Goal: Task Accomplishment & Management: Manage account settings

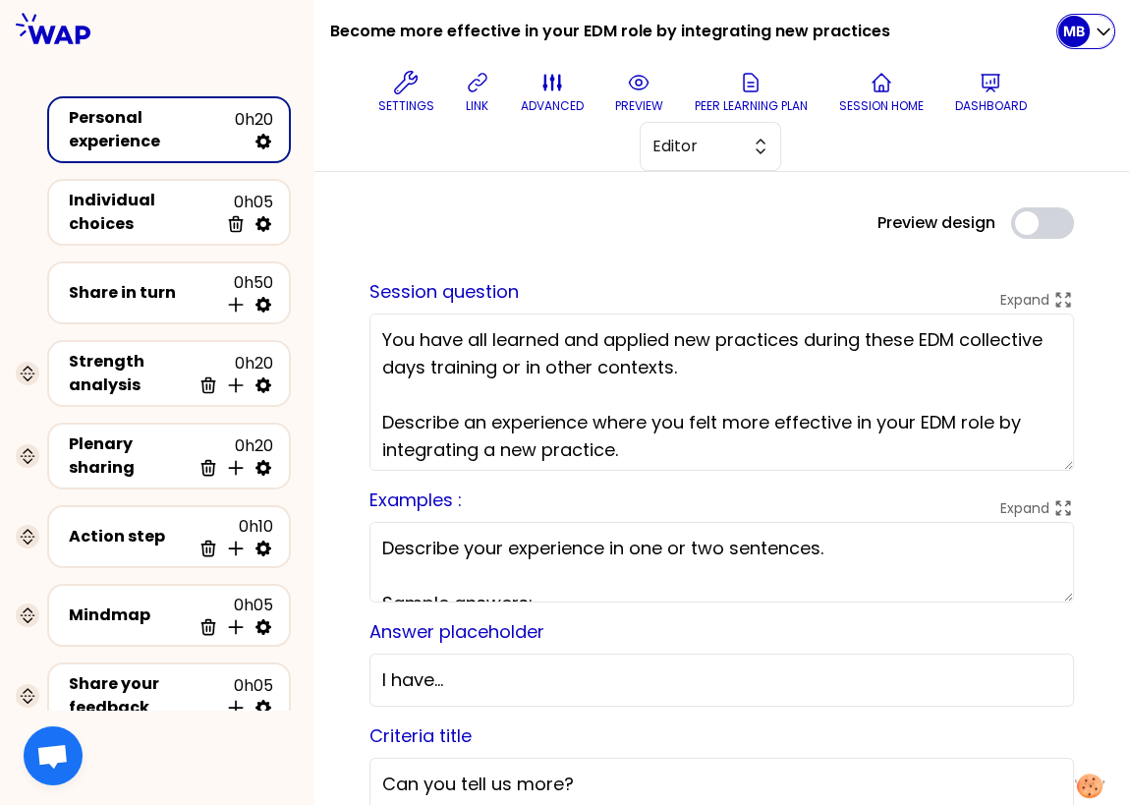
click at [1075, 33] on p "MB" at bounding box center [1074, 32] width 22 height 20
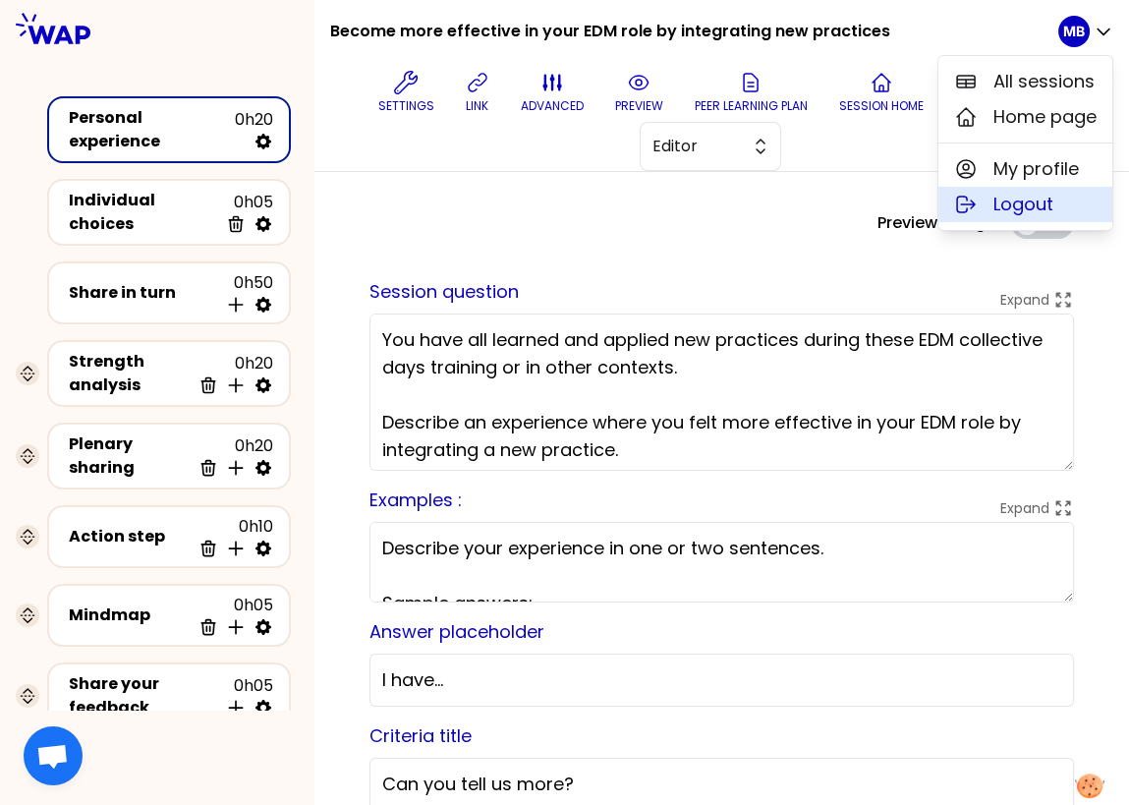
click at [1002, 196] on span "Logout" at bounding box center [1024, 205] width 60 height 28
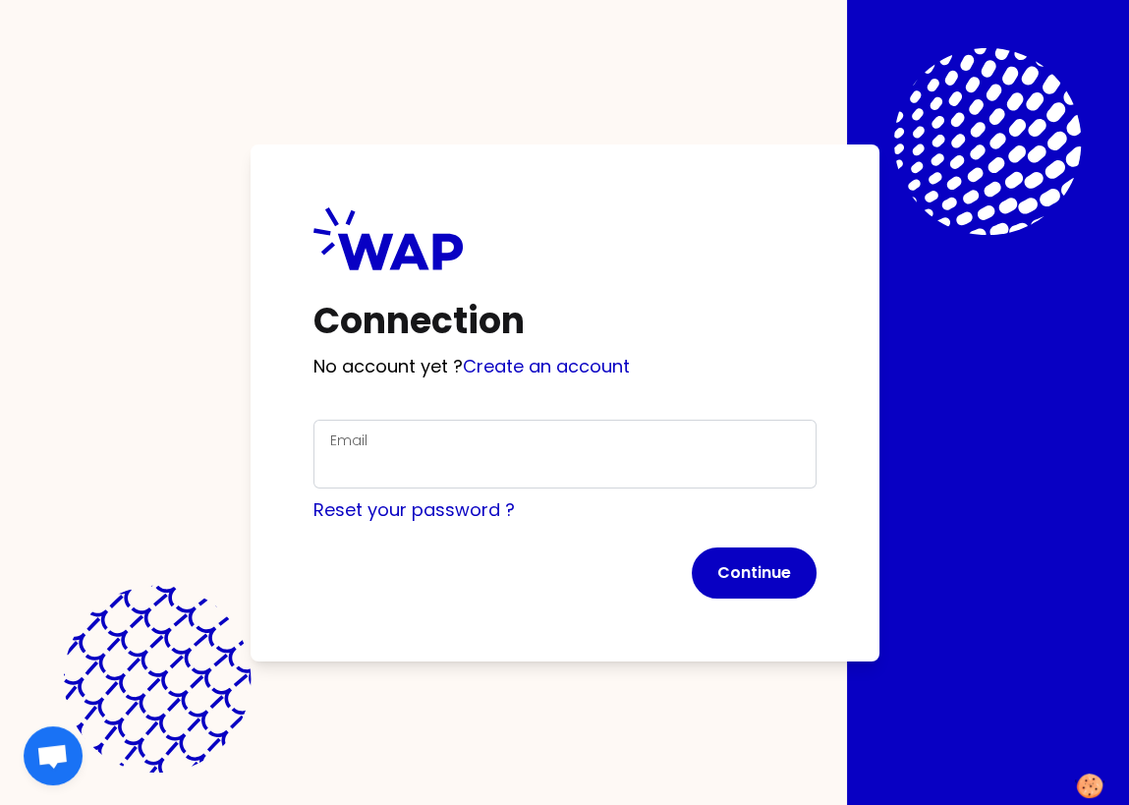
click at [397, 448] on div "Email" at bounding box center [565, 453] width 470 height 51
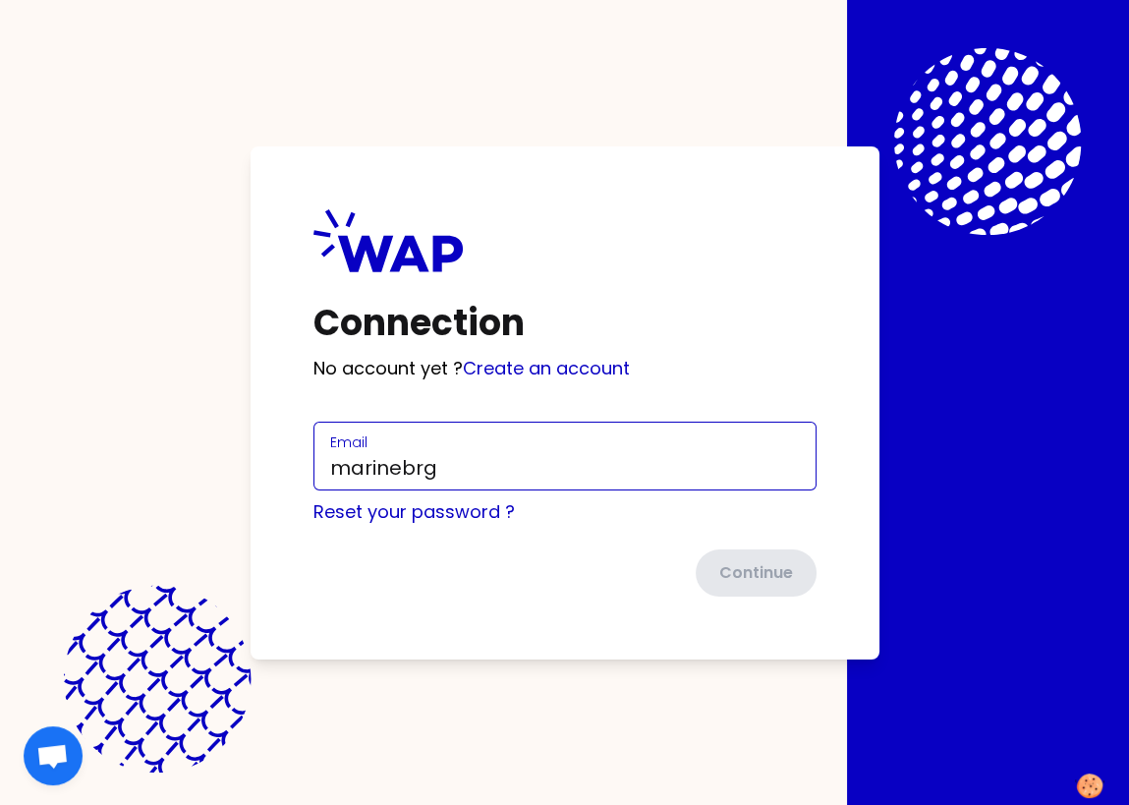
type input "[EMAIL_ADDRESS][DOMAIN_NAME]"
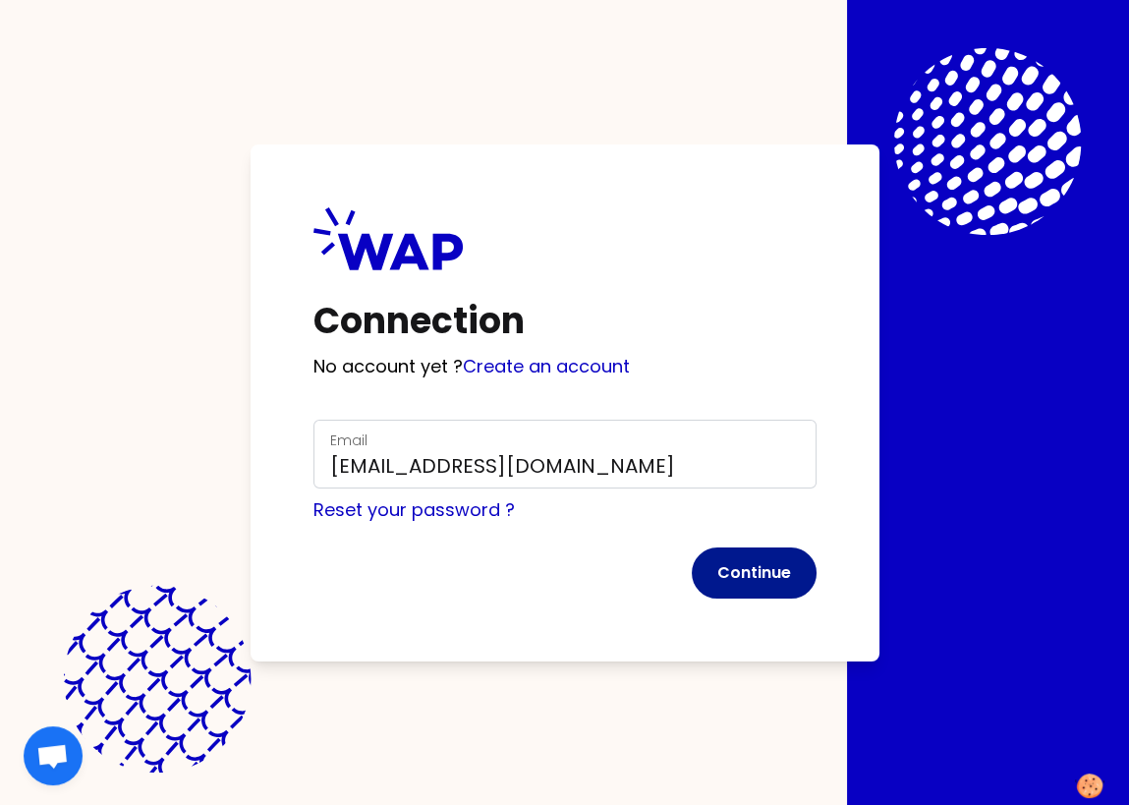
click at [752, 580] on button "Continue" at bounding box center [754, 572] width 125 height 51
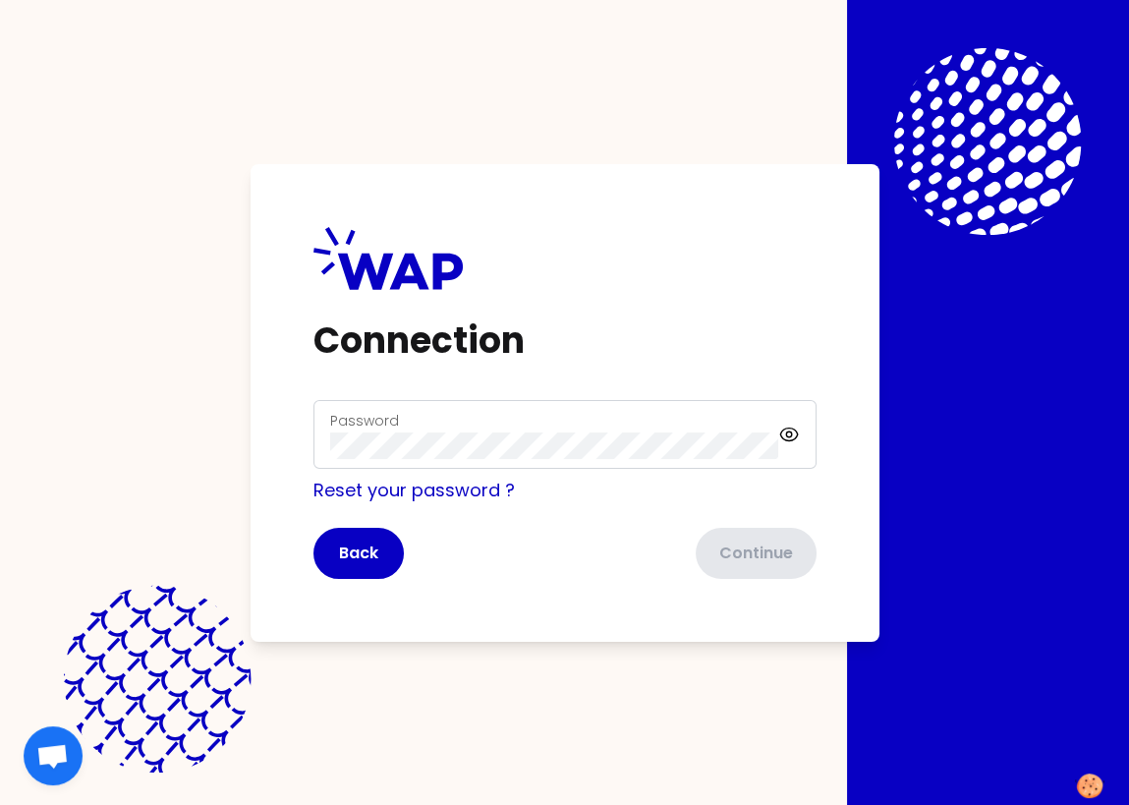
click at [417, 472] on form "Password Reset your password ? Back Continue" at bounding box center [564, 489] width 503 height 179
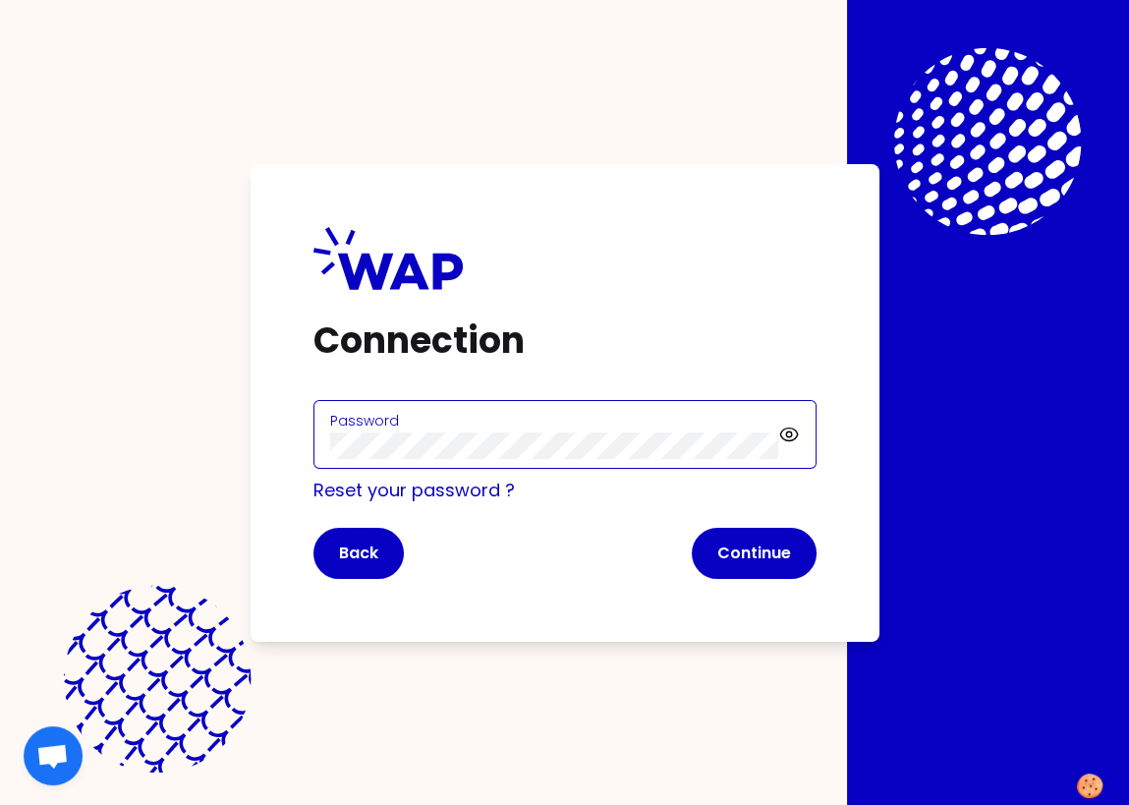
click at [271, 457] on div "Connection Password Reset your password ? Back Continue" at bounding box center [565, 403] width 629 height 478
click button "Continue" at bounding box center [754, 553] width 125 height 51
